Goal: Transaction & Acquisition: Purchase product/service

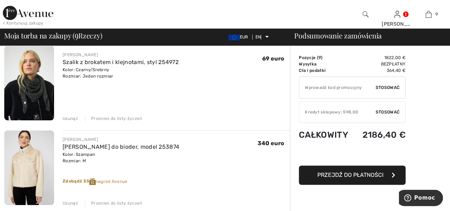
click at [115, 117] on font "Przenieś do listy życzeń" at bounding box center [116, 118] width 51 height 5
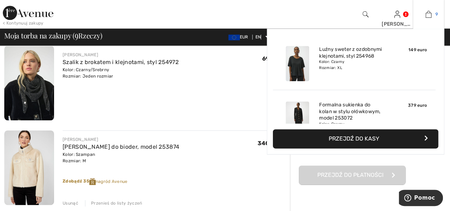
click at [429, 13] on img at bounding box center [429, 14] width 6 height 9
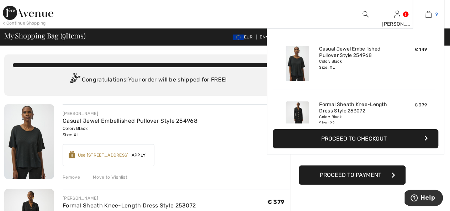
click at [428, 14] on img at bounding box center [429, 14] width 6 height 9
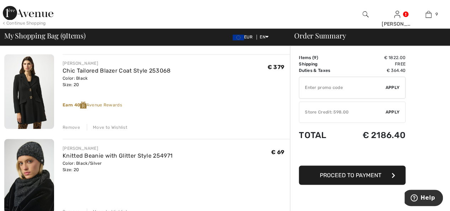
scroll to position [570, 0]
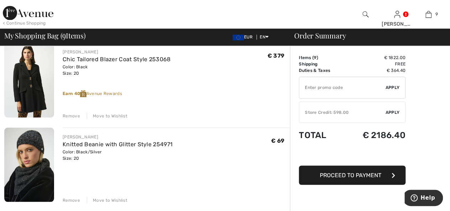
click at [122, 115] on div "Move to Wishlist" at bounding box center [107, 116] width 41 height 6
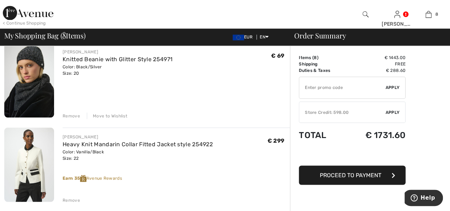
click at [118, 115] on div "Move to Wishlist" at bounding box center [107, 116] width 41 height 6
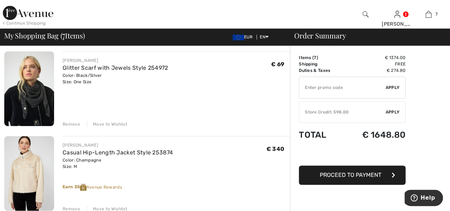
scroll to position [356, 0]
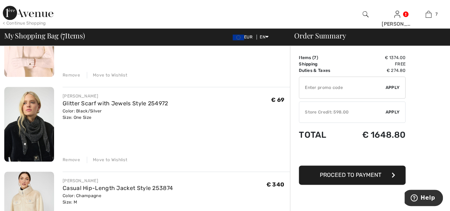
click at [111, 158] on div "Move to Wishlist" at bounding box center [107, 160] width 41 height 6
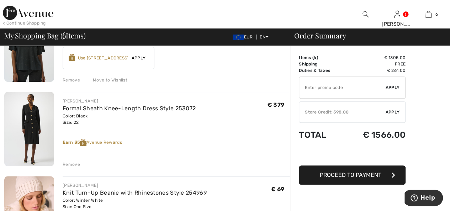
scroll to position [107, 0]
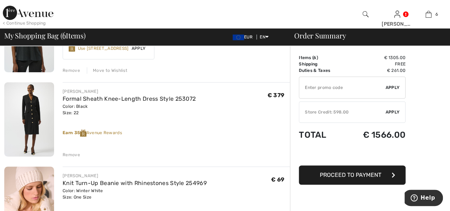
click at [77, 156] on div "Remove" at bounding box center [71, 155] width 17 height 6
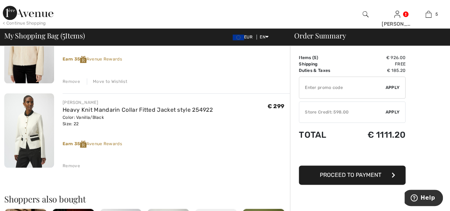
scroll to position [392, 0]
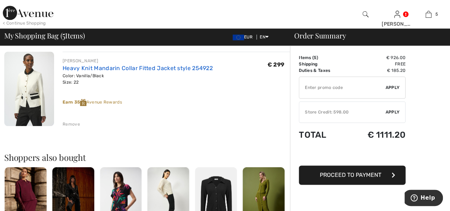
click at [138, 66] on link "Heavy Knit Mandarin Collar Fitted Jacket style 254922" at bounding box center [138, 68] width 150 height 7
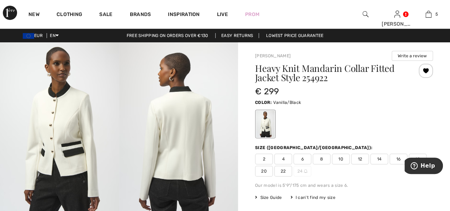
click at [182, 155] on img at bounding box center [178, 131] width 119 height 178
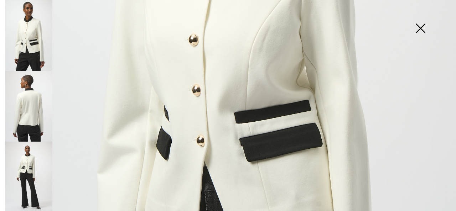
scroll to position [320, 0]
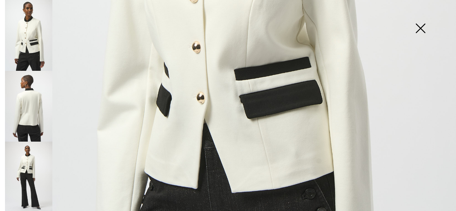
click at [30, 113] on img at bounding box center [28, 106] width 47 height 71
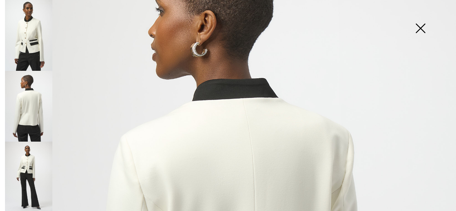
scroll to position [71, 0]
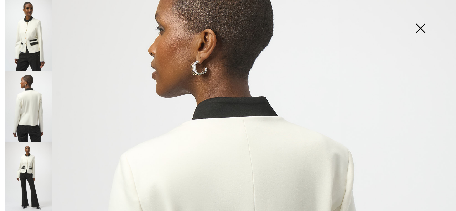
click at [27, 163] on img at bounding box center [28, 177] width 47 height 71
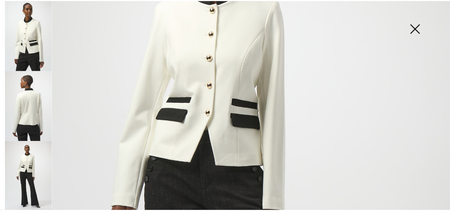
scroll to position [142, 0]
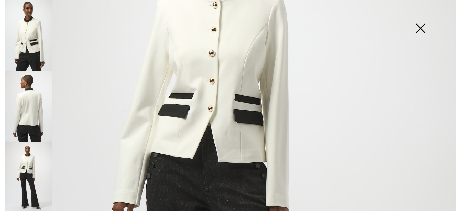
click at [215, 110] on img at bounding box center [228, 199] width 456 height 683
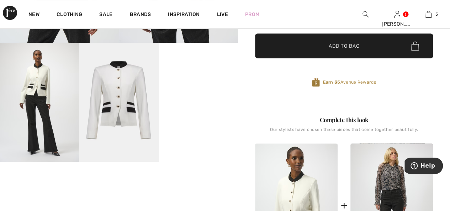
scroll to position [0, 0]
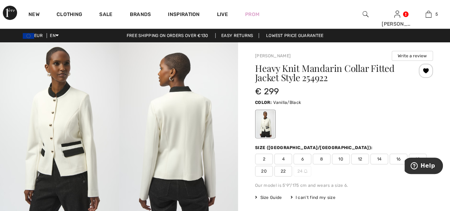
click at [292, 12] on div "New Clothing Sale Brands Inspiration Live Prom EWA Hi, EWA! 955 = Free Dress € …" at bounding box center [225, 14] width 450 height 28
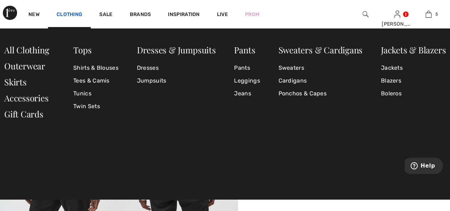
click at [80, 13] on link "Clothing" at bounding box center [70, 14] width 26 height 7
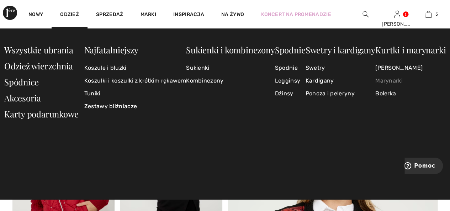
click at [388, 79] on font "Marynarki" at bounding box center [389, 80] width 27 height 7
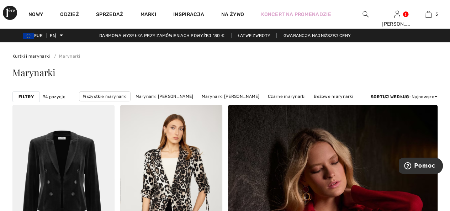
click at [24, 96] on font "Filtry" at bounding box center [26, 96] width 15 height 5
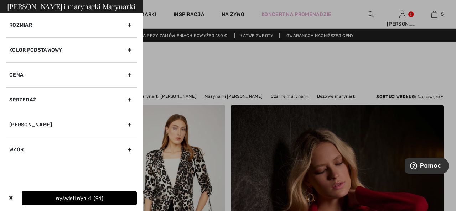
click at [48, 49] on font "Kolor podstawowy" at bounding box center [35, 50] width 53 height 6
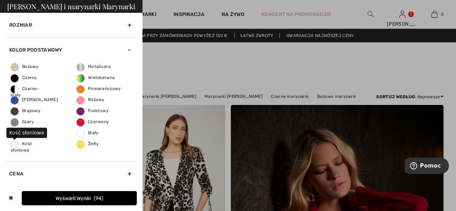
click at [24, 146] on font "Kość słoniowa" at bounding box center [21, 146] width 21 height 11
click at [0, 0] on input "Kość słoniowa" at bounding box center [0, 0] width 0 height 0
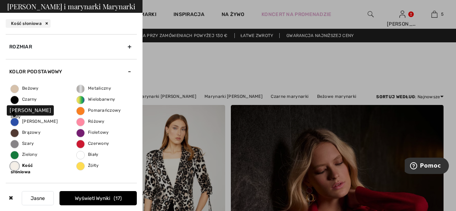
click at [31, 121] on font "[PERSON_NAME]" at bounding box center [40, 121] width 36 height 5
click at [0, 0] on input "[PERSON_NAME]" at bounding box center [0, 0] width 0 height 0
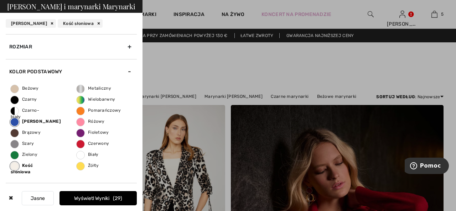
click at [82, 197] on font "Wyświetl wyniki" at bounding box center [91, 198] width 35 height 6
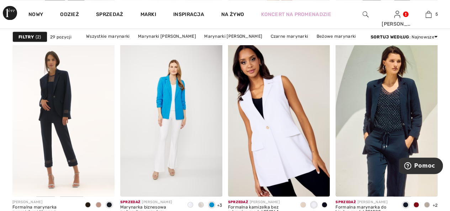
scroll to position [677, 0]
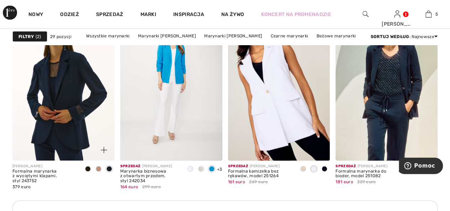
click at [69, 104] on img at bounding box center [63, 83] width 102 height 153
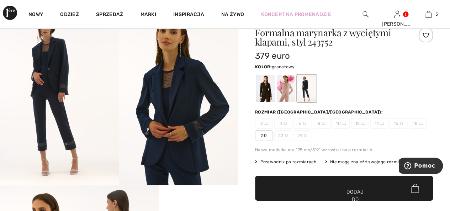
click at [172, 141] on img at bounding box center [178, 96] width 119 height 178
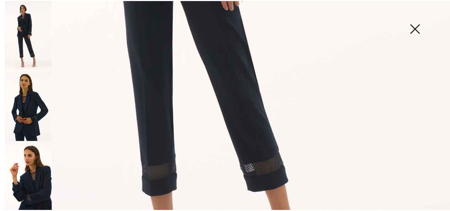
scroll to position [427, 0]
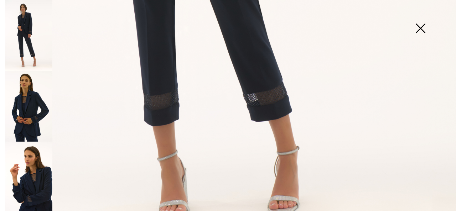
click at [421, 30] on img at bounding box center [420, 29] width 36 height 37
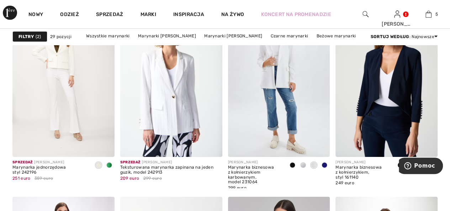
scroll to position [1104, 0]
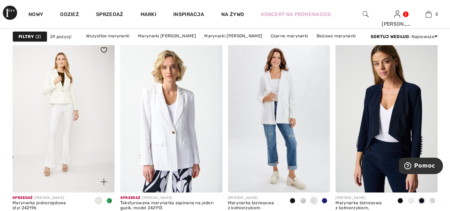
click at [67, 94] on img at bounding box center [63, 116] width 102 height 153
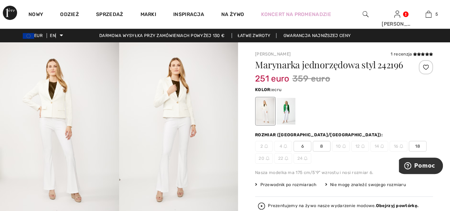
click at [59, 115] on img at bounding box center [59, 131] width 119 height 179
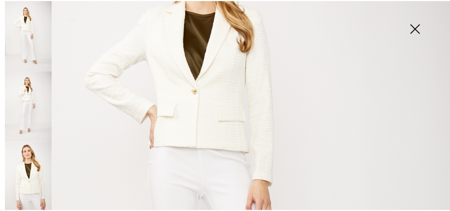
scroll to position [214, 0]
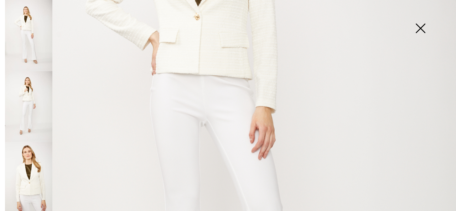
click at [421, 28] on img at bounding box center [420, 29] width 36 height 37
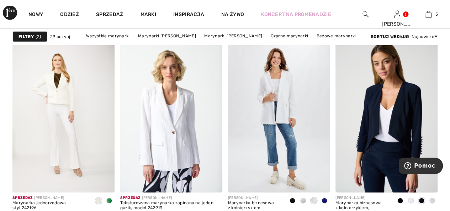
click at [22, 36] on font "Filtry" at bounding box center [26, 36] width 15 height 5
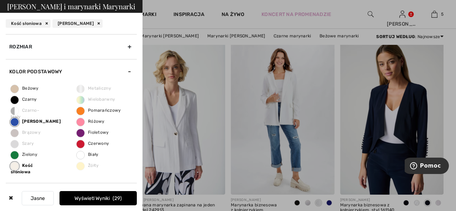
click at [34, 46] on div "Rozmiar" at bounding box center [71, 46] width 131 height 25
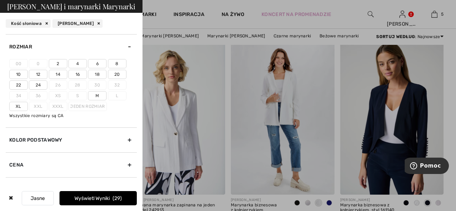
click at [115, 73] on font "20" at bounding box center [117, 74] width 6 height 5
click at [0, 0] on input"] "20" at bounding box center [0, 0] width 0 height 0
click at [95, 198] on font "Wyświetl wyniki" at bounding box center [91, 198] width 35 height 6
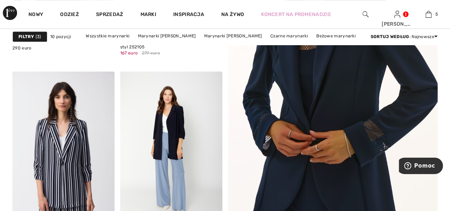
scroll to position [214, 0]
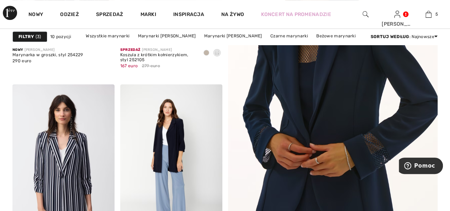
click at [347, 89] on img at bounding box center [333, 80] width 252 height 378
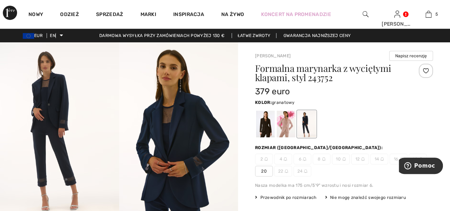
click at [182, 144] on img at bounding box center [178, 131] width 119 height 178
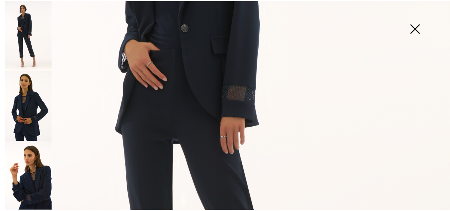
scroll to position [214, 0]
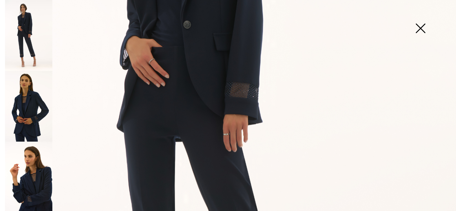
click at [418, 27] on img at bounding box center [420, 29] width 36 height 37
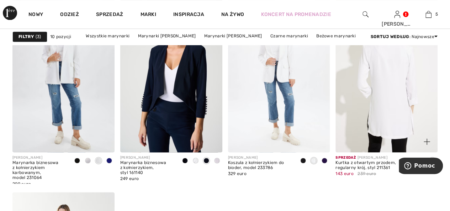
scroll to position [499, 0]
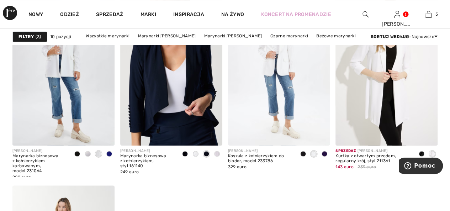
click at [157, 102] on img at bounding box center [171, 69] width 102 height 153
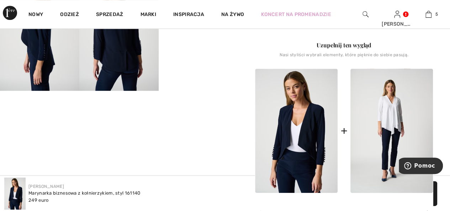
scroll to position [285, 0]
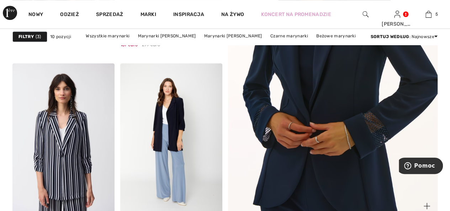
scroll to position [249, 0]
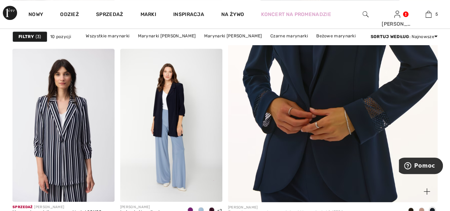
click at [335, 104] on img at bounding box center [333, 45] width 252 height 378
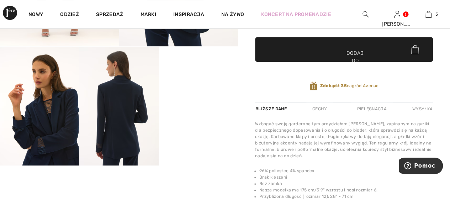
scroll to position [178, 0]
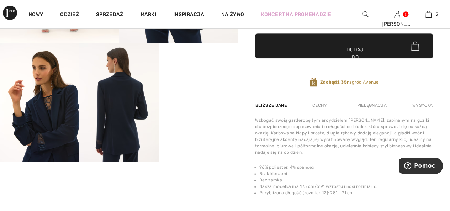
click at [221, 83] on video "Twoja przeglądarka nie obsługuje tagu wideo." at bounding box center [198, 63] width 79 height 40
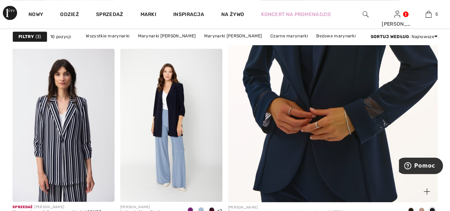
click at [345, 104] on img at bounding box center [333, 45] width 252 height 378
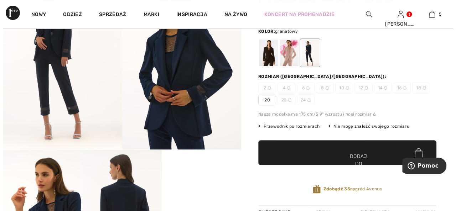
scroll to position [142, 0]
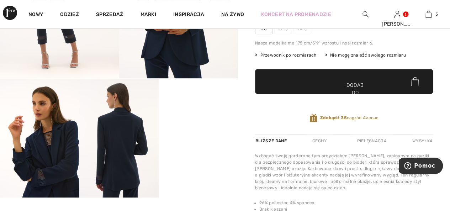
click at [205, 119] on video "Twoja przeglądarka nie obsługuje tagu wideo." at bounding box center [198, 99] width 79 height 40
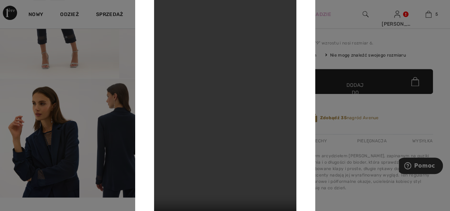
click at [108, 156] on div at bounding box center [225, 105] width 450 height 211
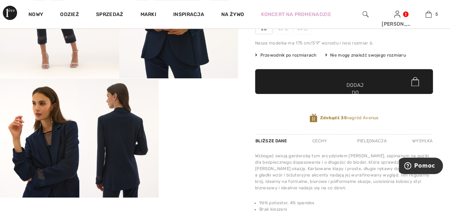
click at [65, 153] on img at bounding box center [39, 138] width 79 height 119
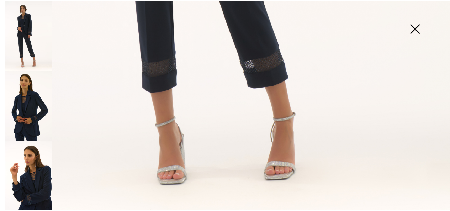
scroll to position [464, 0]
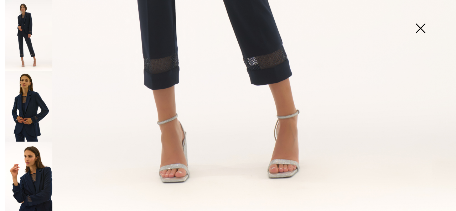
click at [421, 30] on img at bounding box center [420, 29] width 36 height 37
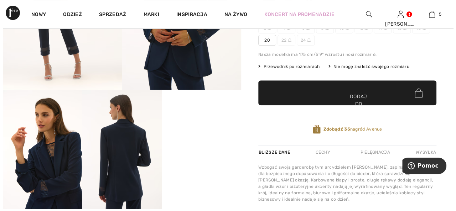
scroll to position [142, 0]
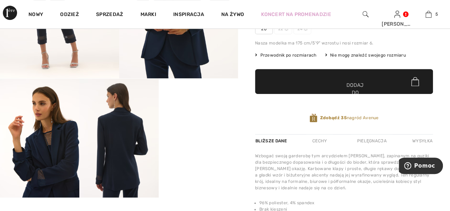
click at [111, 155] on img at bounding box center [118, 138] width 79 height 119
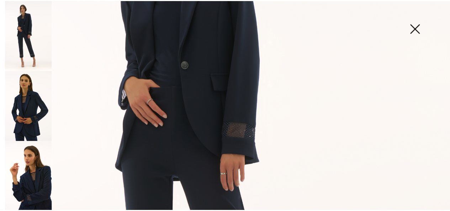
scroll to position [99, 0]
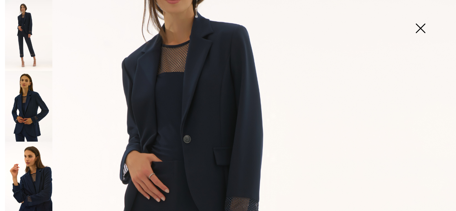
click at [419, 27] on img at bounding box center [420, 29] width 36 height 37
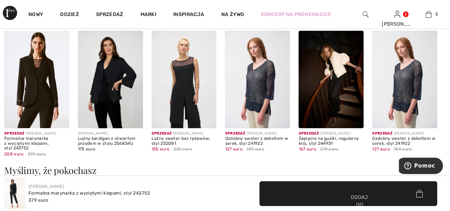
scroll to position [463, 0]
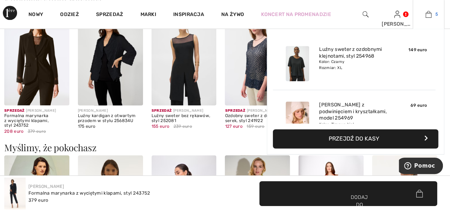
click at [429, 15] on img at bounding box center [429, 14] width 6 height 9
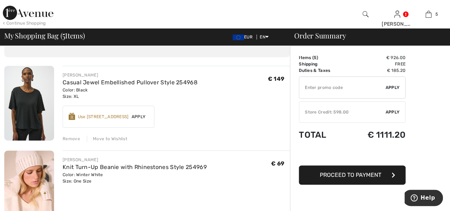
scroll to position [36, 0]
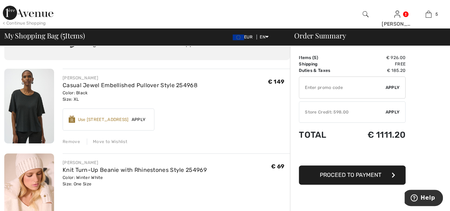
click at [116, 141] on div "Move to Wishlist" at bounding box center [107, 142] width 41 height 6
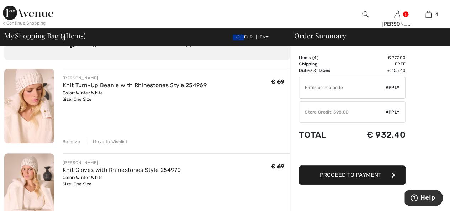
click at [120, 141] on div "Move to Wishlist" at bounding box center [107, 142] width 41 height 6
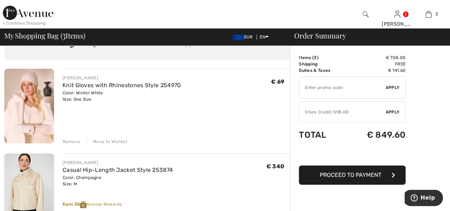
click at [120, 140] on div "Move to Wishlist" at bounding box center [107, 142] width 41 height 6
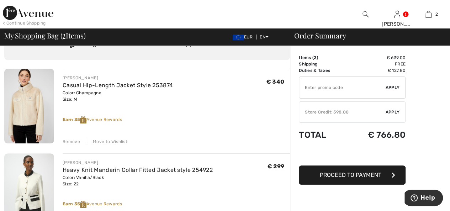
click at [121, 141] on div "Move to Wishlist" at bounding box center [107, 142] width 41 height 6
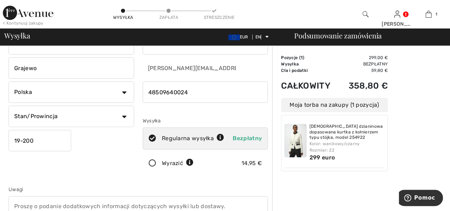
scroll to position [71, 0]
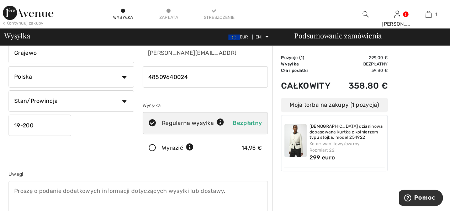
click at [153, 147] on icon at bounding box center [152, 148] width 19 height 7
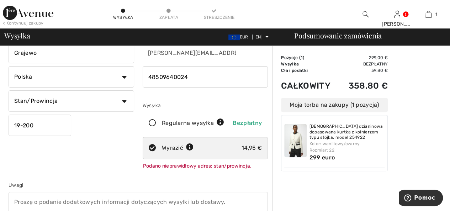
click at [123, 101] on select "[PERSON_NAME]/Prowincja Dolnośląskie [GEOGRAPHIC_DATA] [GEOGRAPHIC_DATA] Zachod…" at bounding box center [72, 100] width 126 height 21
select select "PL"
click at [9, 90] on select "[PERSON_NAME]/Prowincja Dolnośląskie [GEOGRAPHIC_DATA] [GEOGRAPHIC_DATA] Zachod…" at bounding box center [72, 100] width 126 height 21
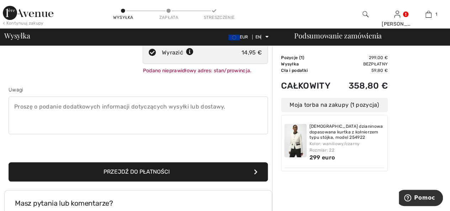
scroll to position [178, 0]
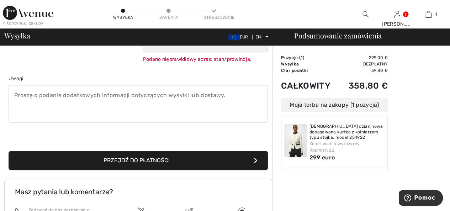
click at [187, 162] on button "Przejdź do płatności" at bounding box center [139, 160] width 260 height 19
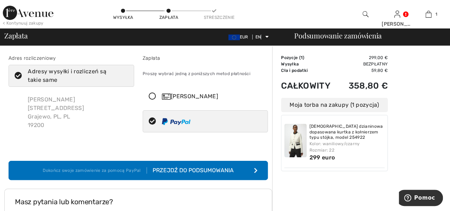
click at [202, 169] on font "Przejdź do podsumowania" at bounding box center [193, 170] width 81 height 7
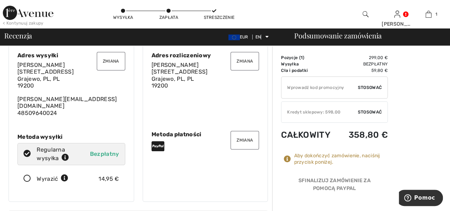
scroll to position [36, 0]
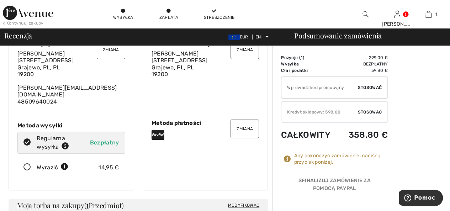
click at [28, 164] on icon at bounding box center [27, 167] width 19 height 7
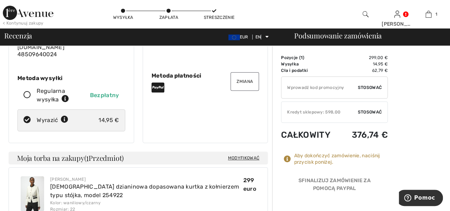
scroll to position [107, 0]
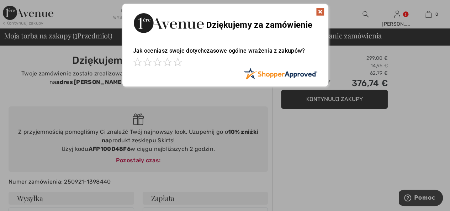
click at [322, 9] on img at bounding box center [320, 11] width 9 height 9
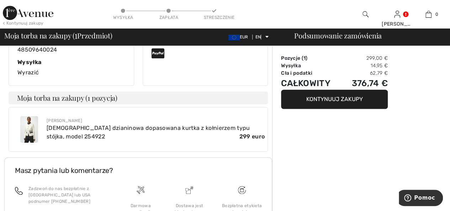
scroll to position [249, 0]
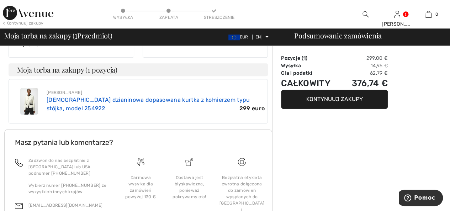
click at [96, 97] on font "[DEMOGRAPHIC_DATA] dzianinowa dopasowana kurtka z kołnierzem typu stójka, model…" at bounding box center [149, 104] width 204 height 15
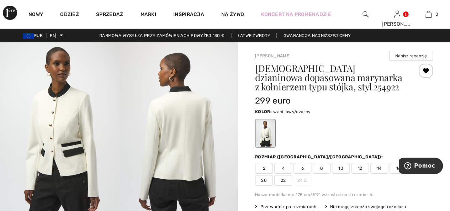
click at [172, 153] on img at bounding box center [178, 131] width 119 height 178
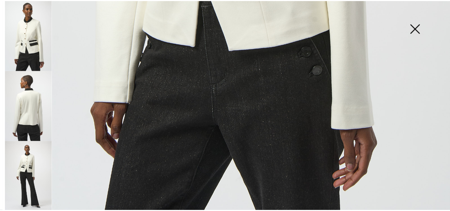
scroll to position [464, 0]
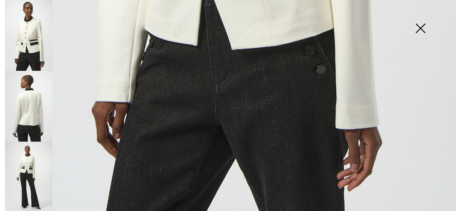
click at [420, 27] on img at bounding box center [420, 29] width 36 height 37
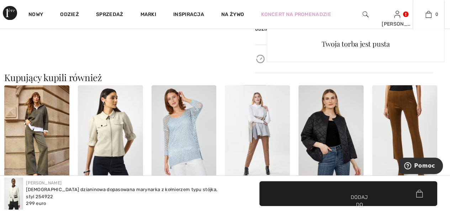
scroll to position [605, 0]
